Goal: Navigation & Orientation: Find specific page/section

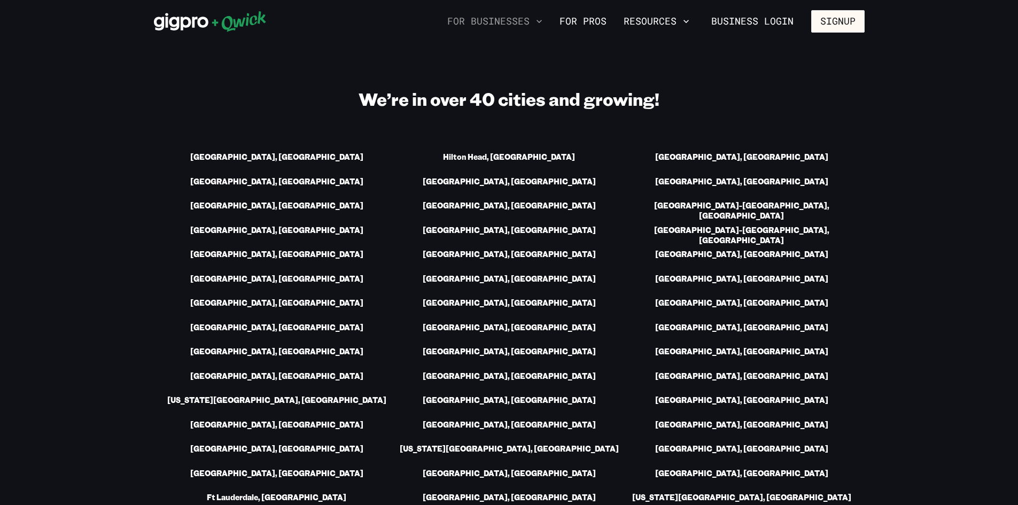
scroll to position [1442, 0]
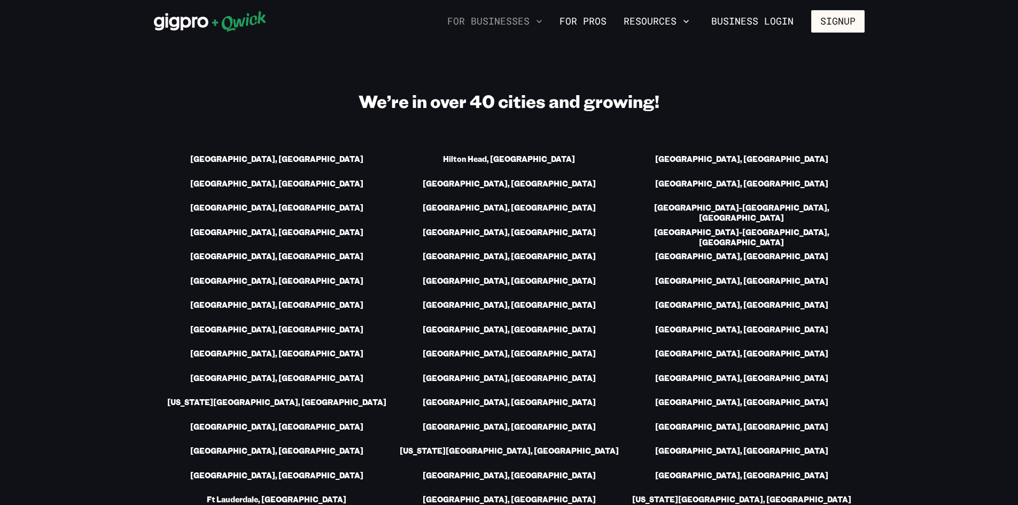
click at [495, 17] on button "For Businesses" at bounding box center [495, 21] width 104 height 18
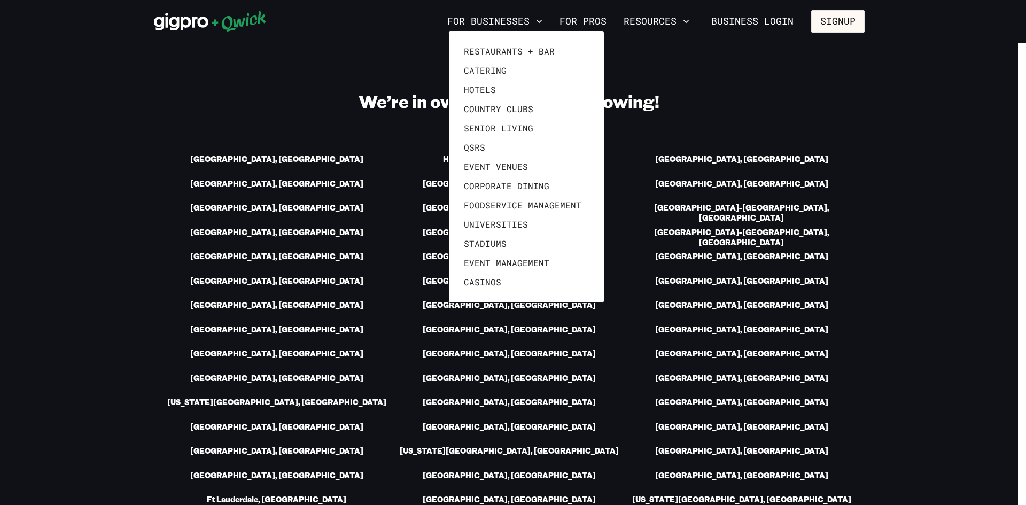
click at [482, 19] on div at bounding box center [513, 252] width 1026 height 505
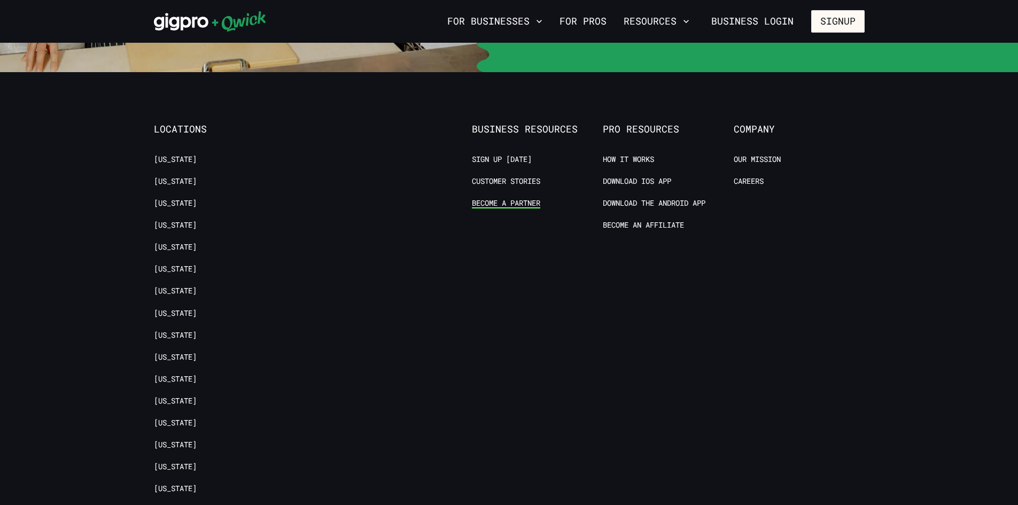
scroll to position [2564, 0]
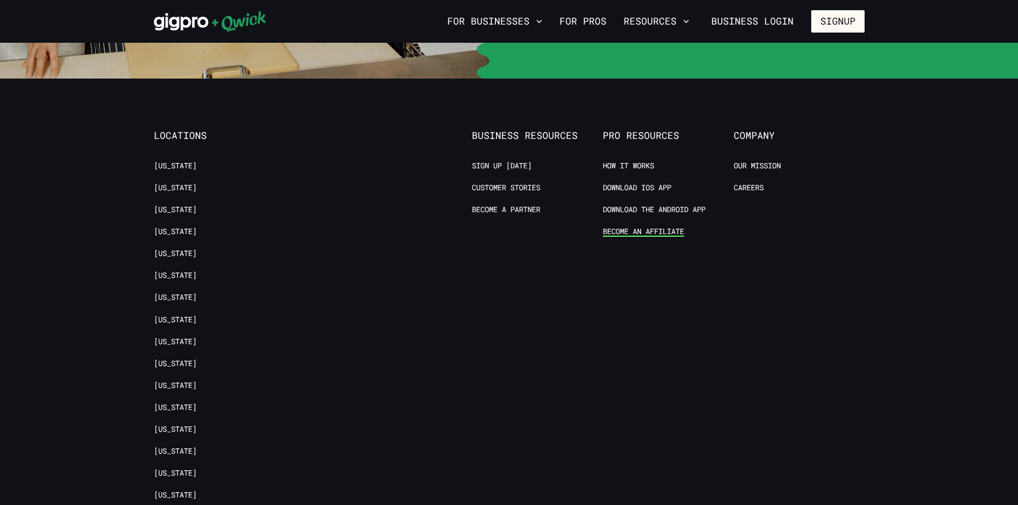
click at [627, 226] on link "Become an Affiliate" at bounding box center [643, 231] width 81 height 10
